Goal: Contribute content

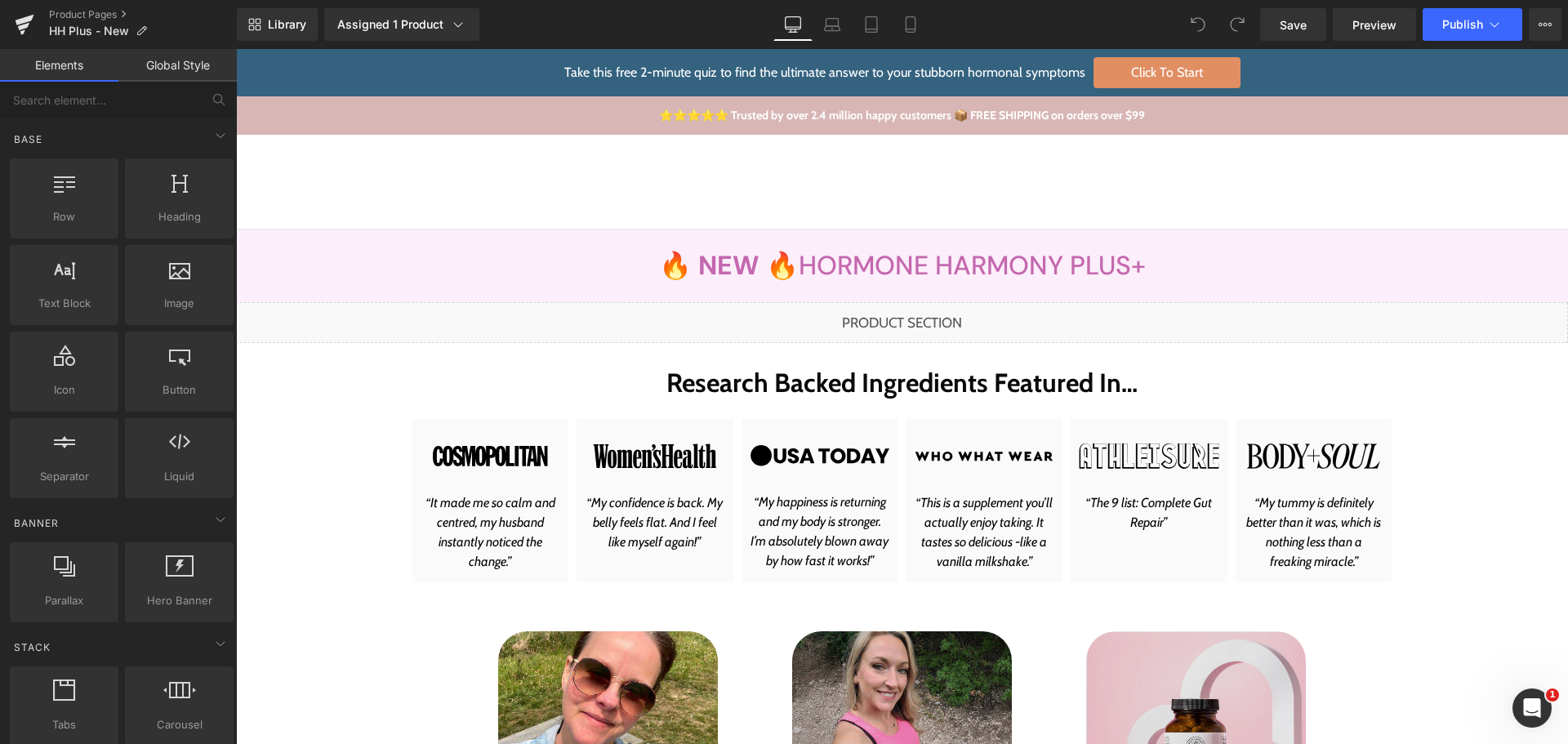
scroll to position [489, 0]
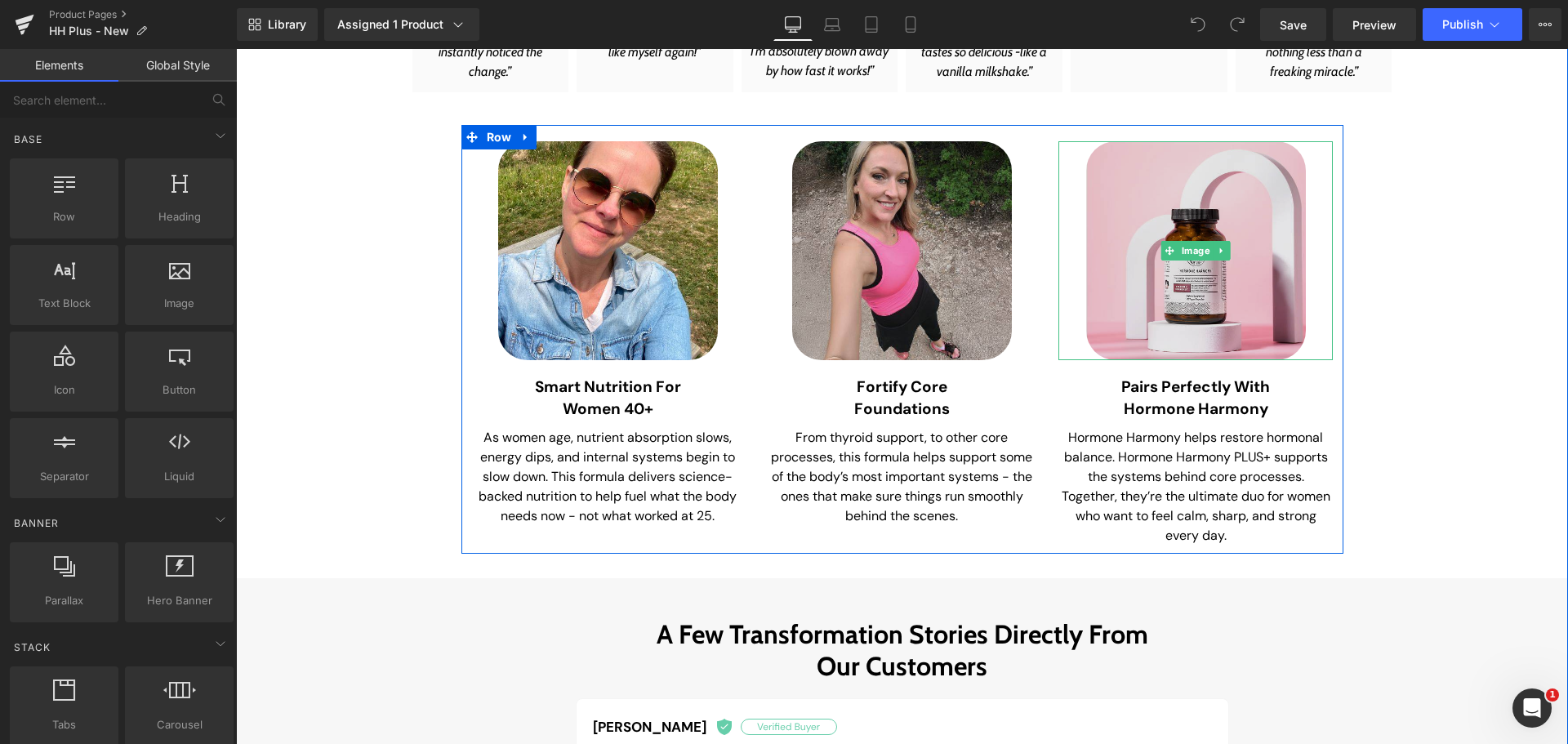
click at [1255, 326] on img at bounding box center [1195, 251] width 219 height 219
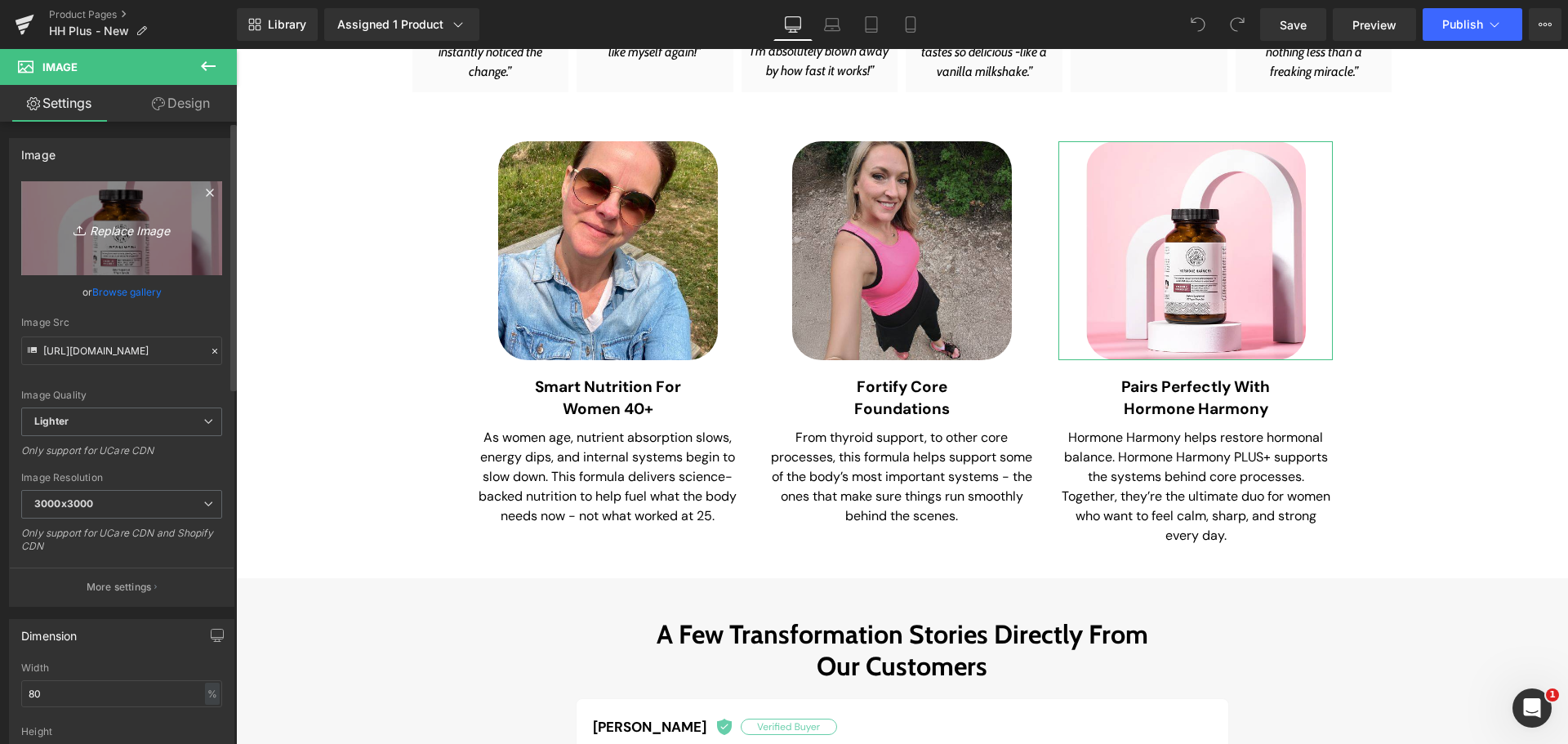
click at [84, 231] on icon at bounding box center [82, 230] width 17 height 17
type input "C:\fakepath\hormone-harmony-img.jpg"
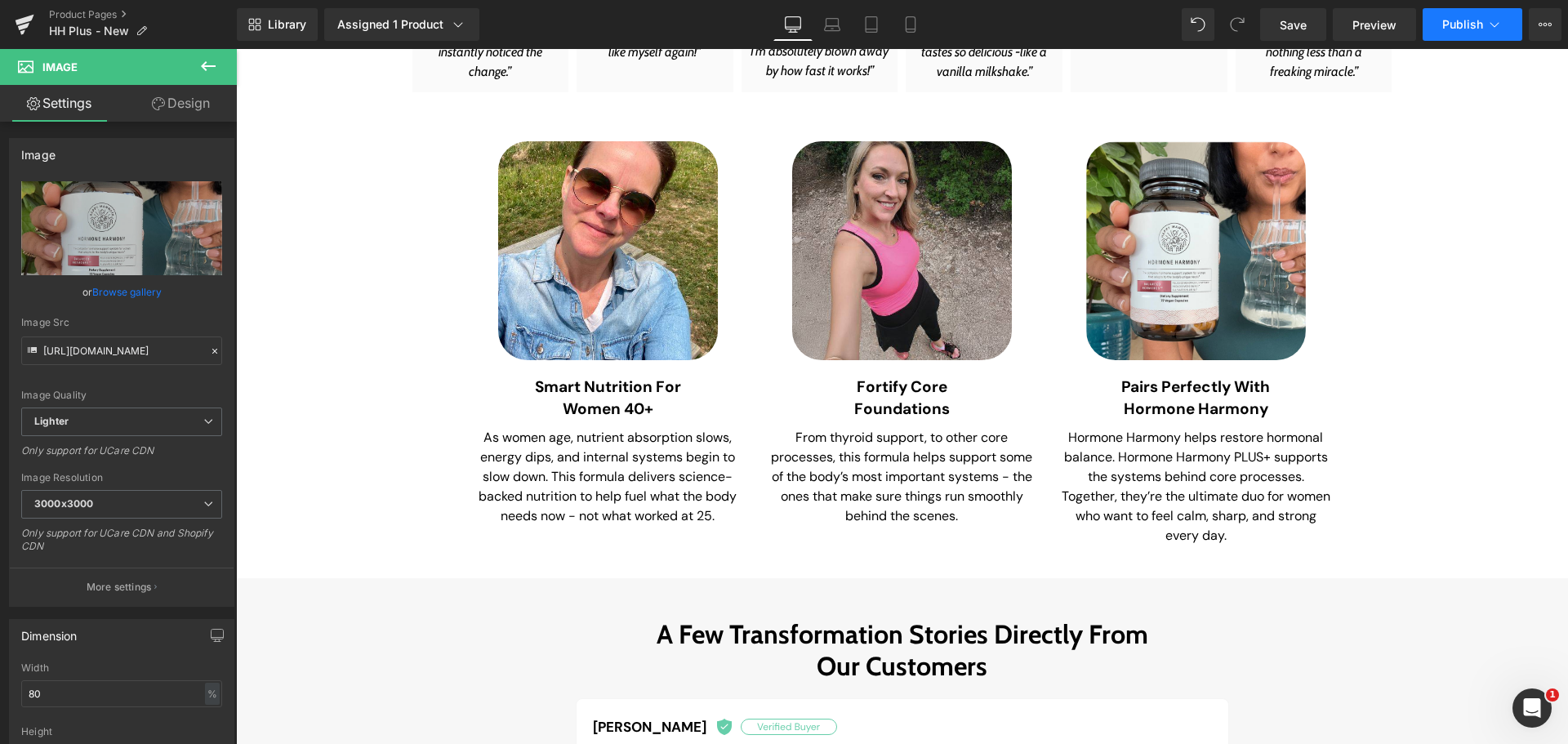
click at [1466, 27] on span "Publish" at bounding box center [1463, 24] width 41 height 13
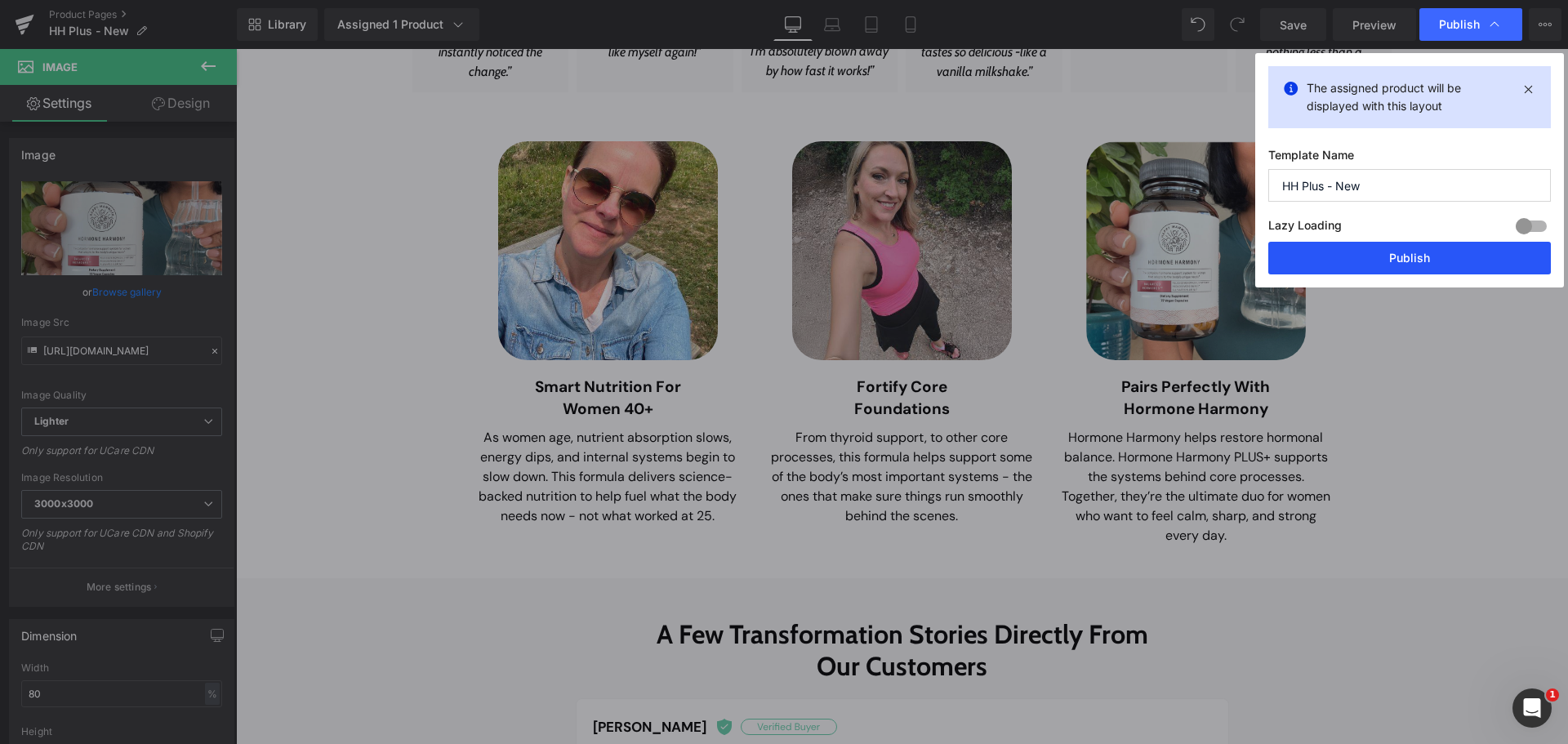
click at [1415, 262] on button "Publish" at bounding box center [1409, 258] width 282 height 32
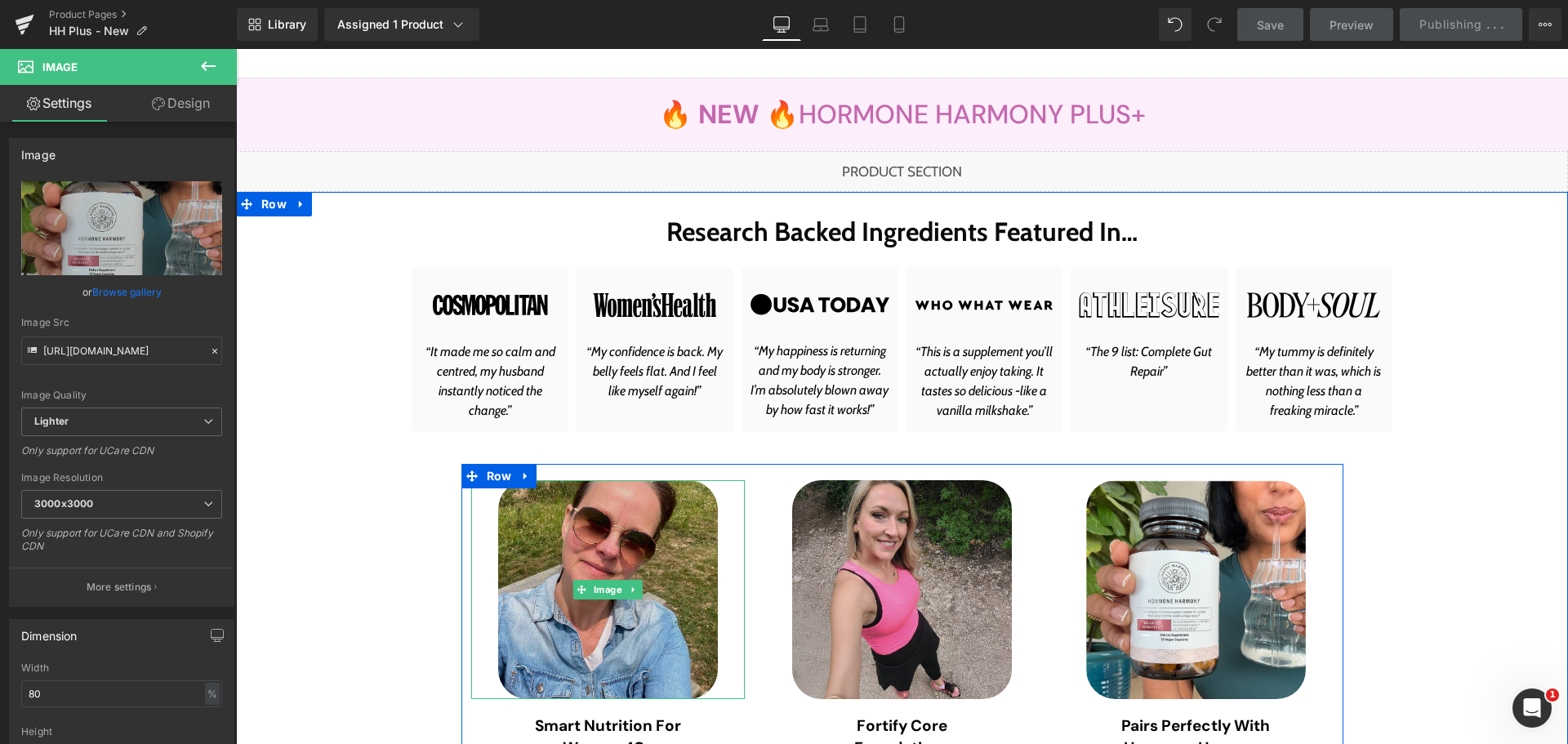
scroll to position [0, 0]
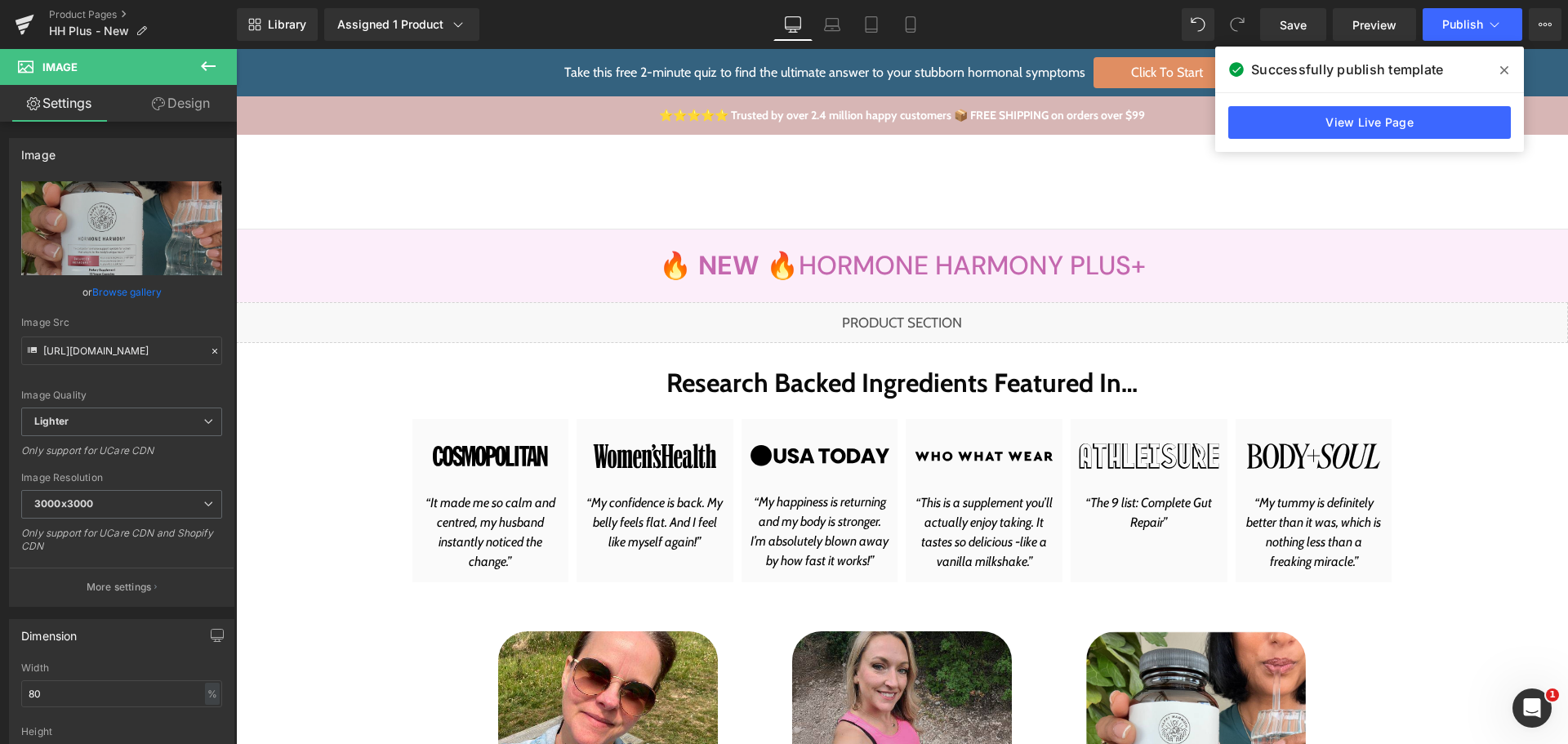
drag, startPoint x: 1509, startPoint y: 65, endPoint x: 1326, endPoint y: 42, distance: 184.4
click at [1509, 65] on span at bounding box center [1504, 70] width 27 height 27
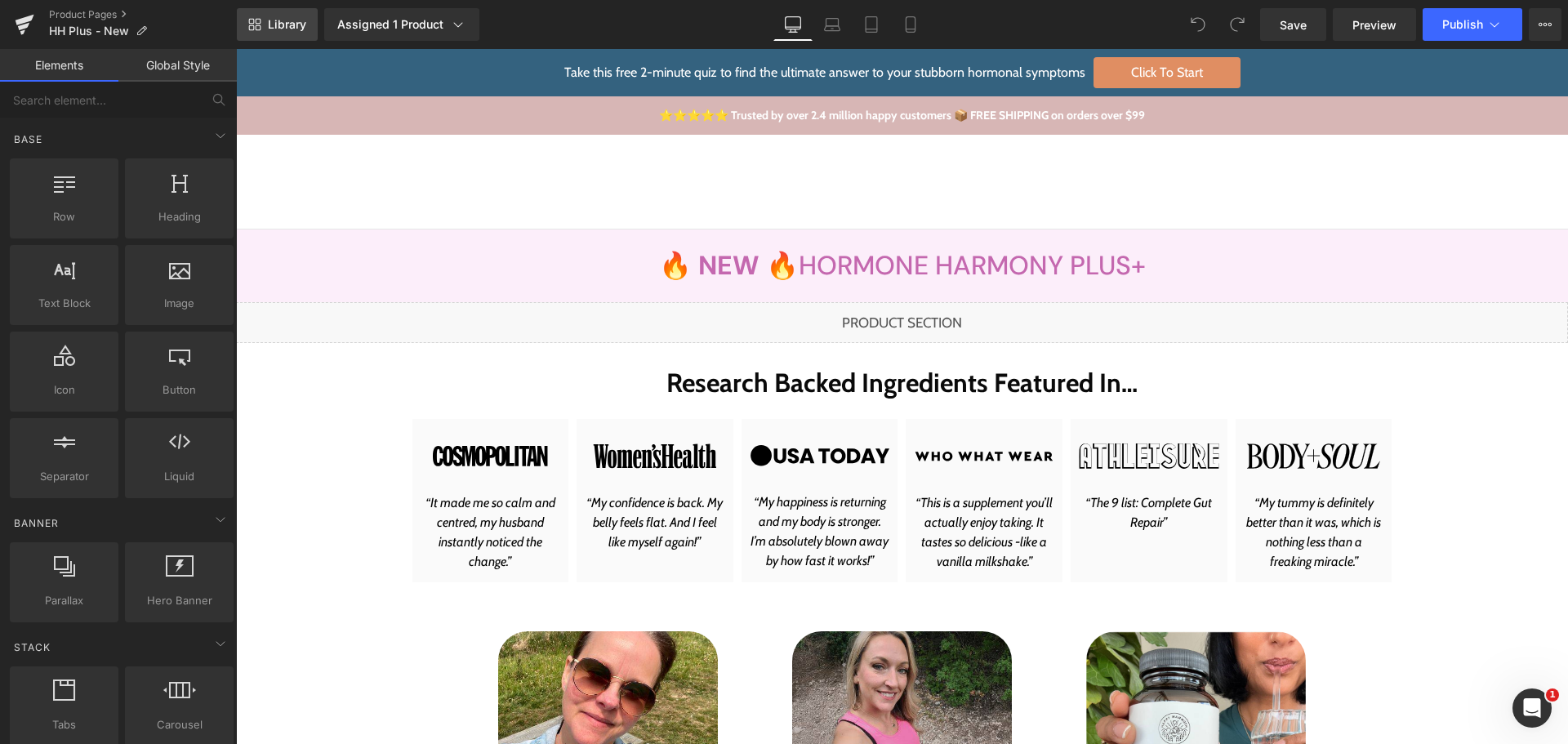
click at [291, 35] on link "Library" at bounding box center [277, 24] width 81 height 32
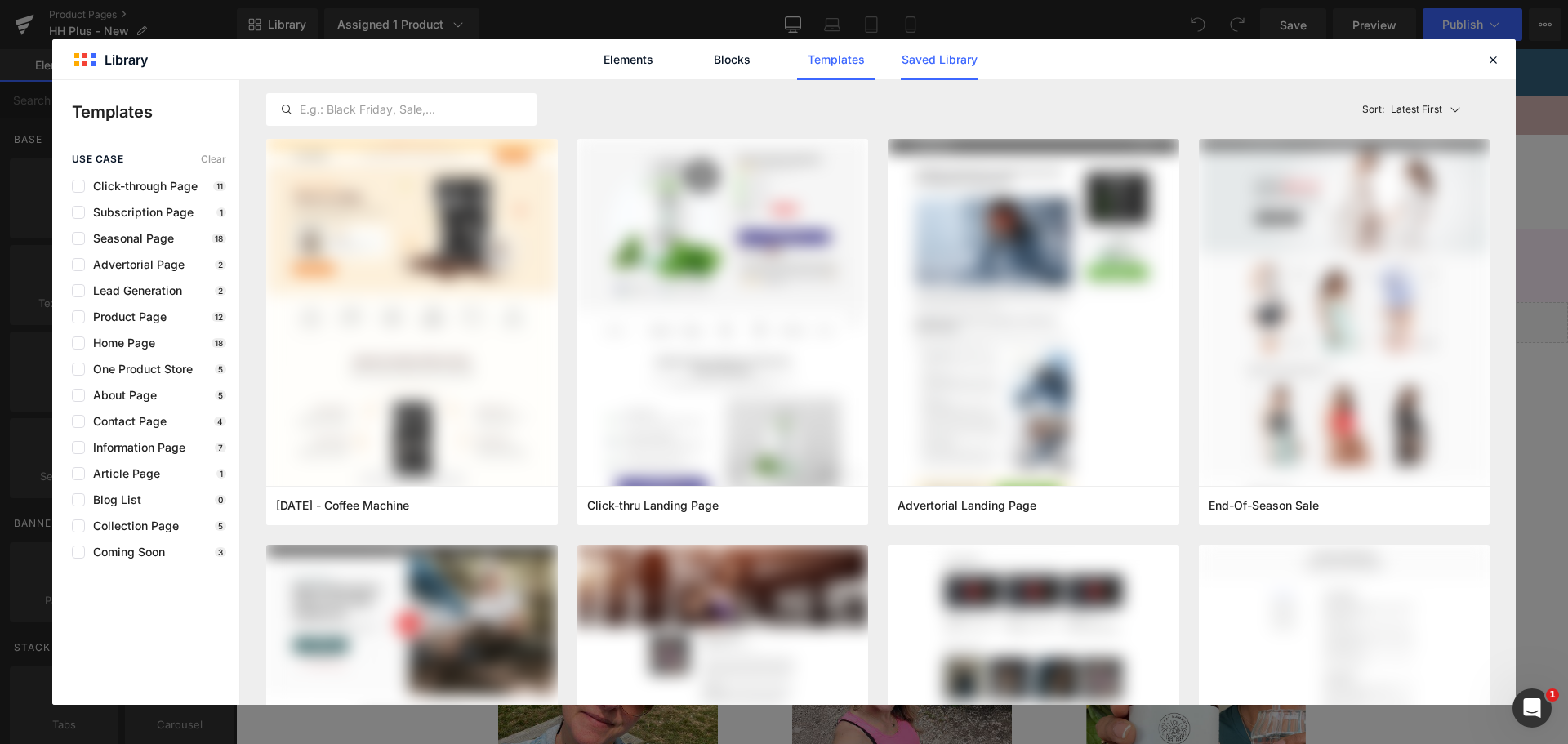
click at [965, 70] on link "Saved Library" at bounding box center [939, 60] width 78 height 41
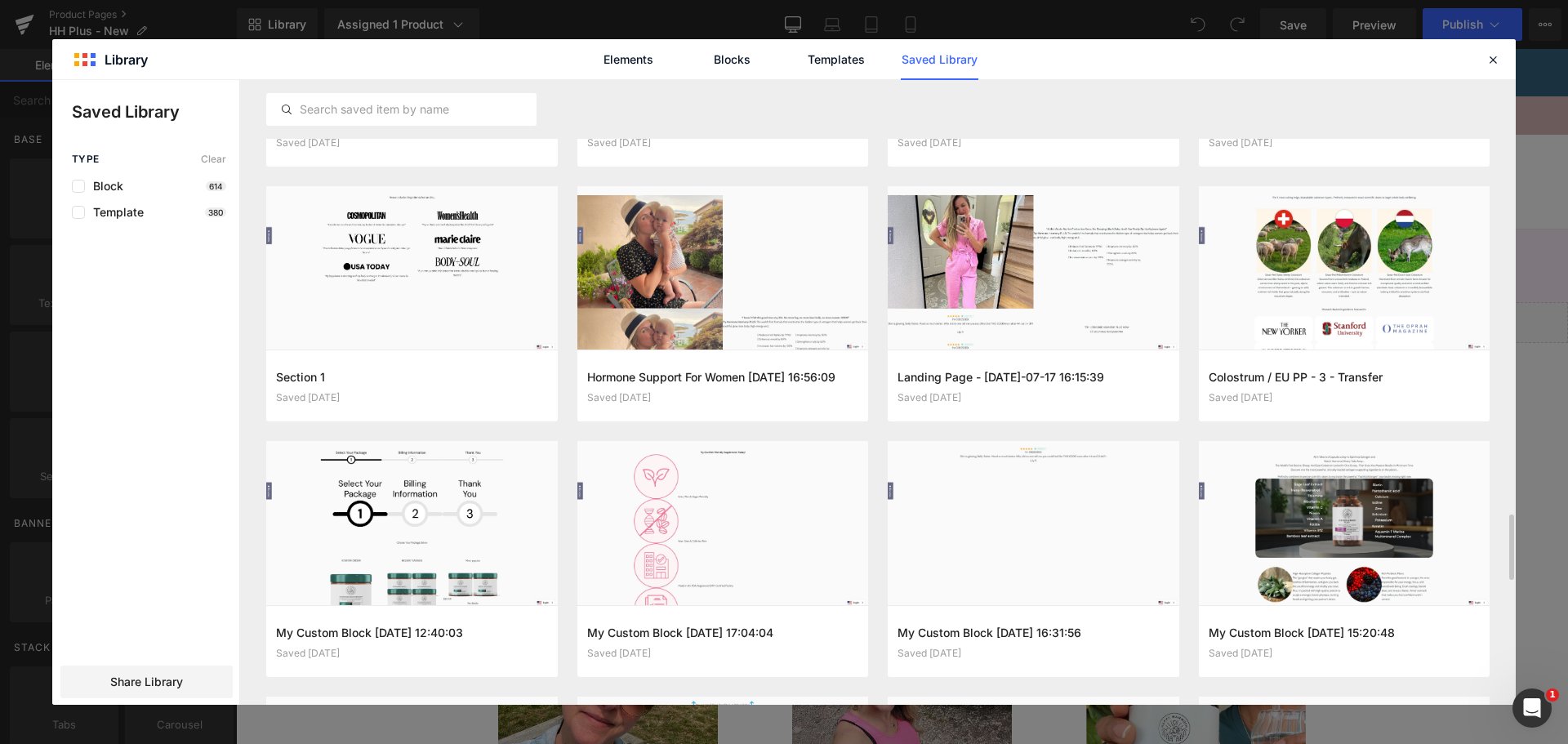
scroll to position [3473, 0]
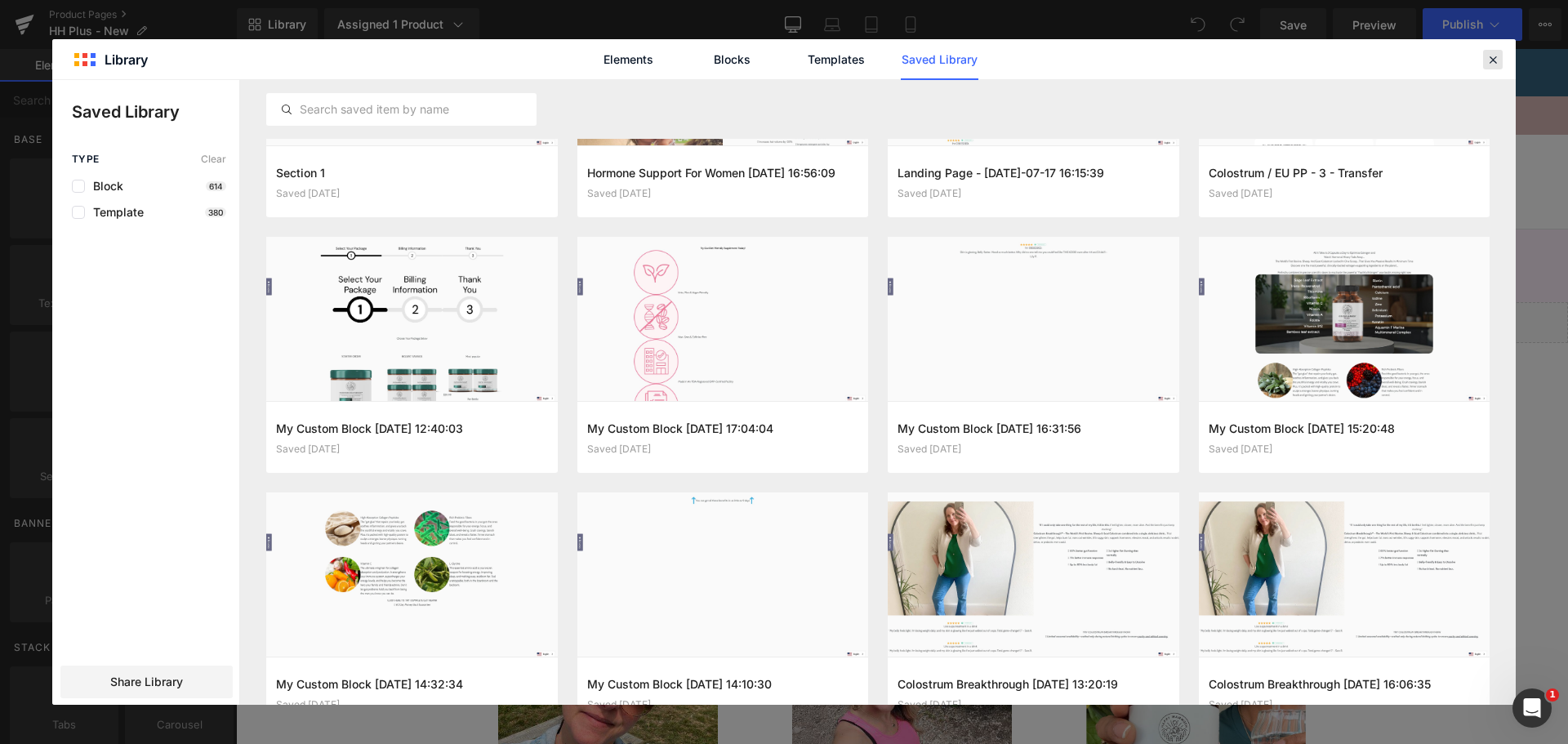
click at [1496, 56] on icon at bounding box center [1492, 59] width 15 height 15
